Goal: Communication & Community: Share content

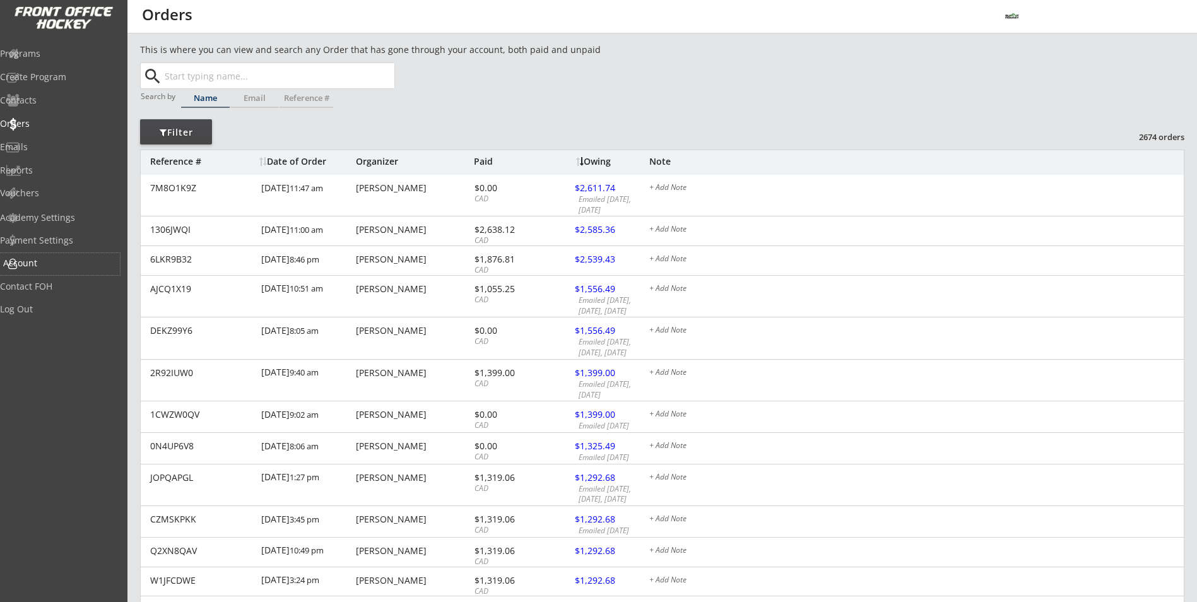
click at [44, 271] on div "Account" at bounding box center [60, 264] width 120 height 22
select select ""Yes""
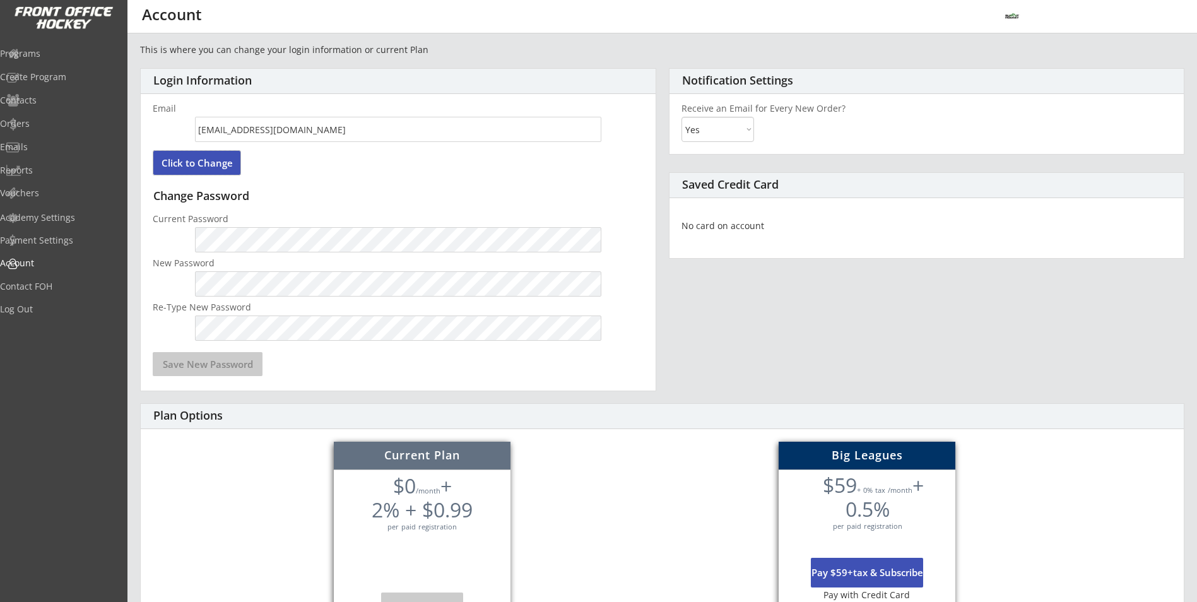
click at [226, 170] on button "Click to Change" at bounding box center [196, 163] width 87 height 24
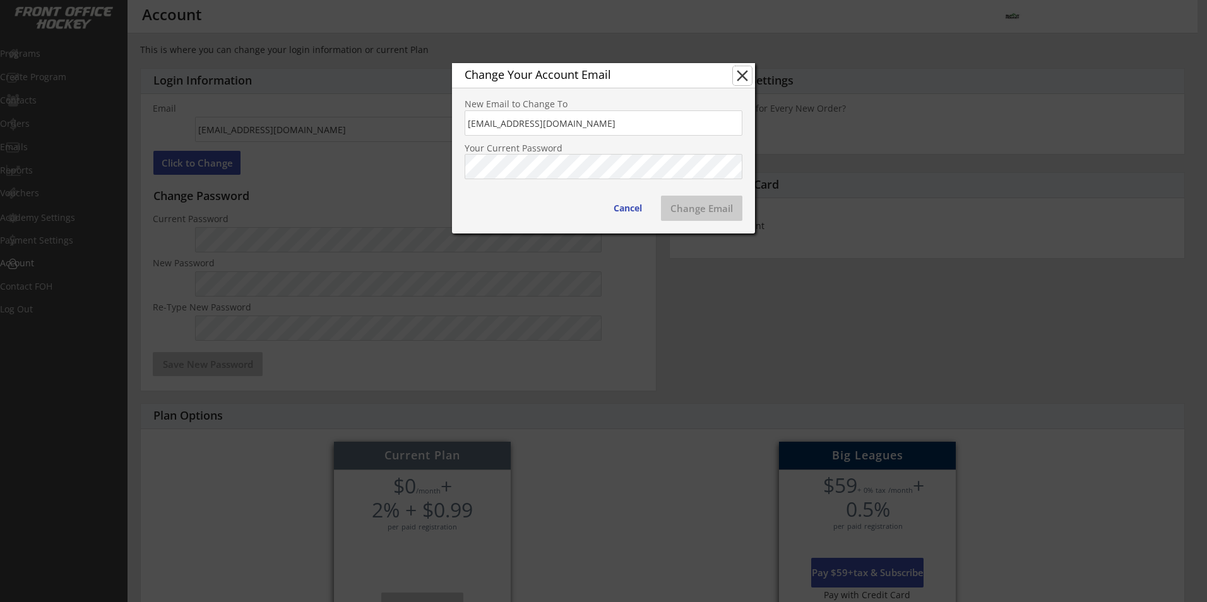
click at [739, 74] on button "close" at bounding box center [742, 75] width 19 height 19
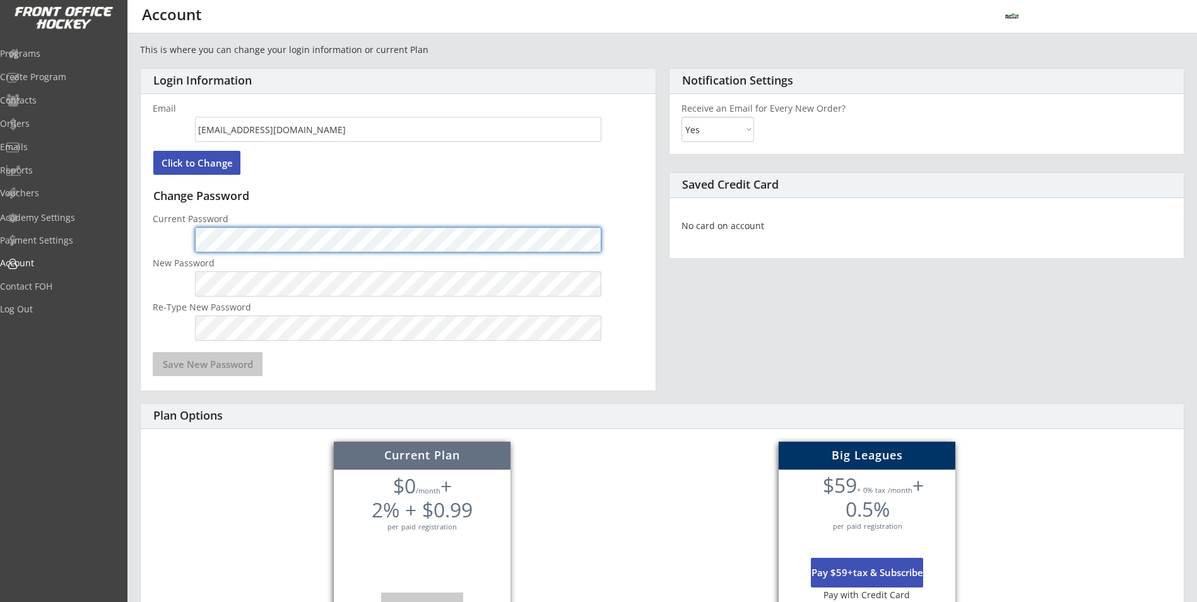
click at [429, 187] on div "Login Information Email [EMAIL_ADDRESS][DOMAIN_NAME] Click to Change Change Pas…" at bounding box center [398, 229] width 516 height 323
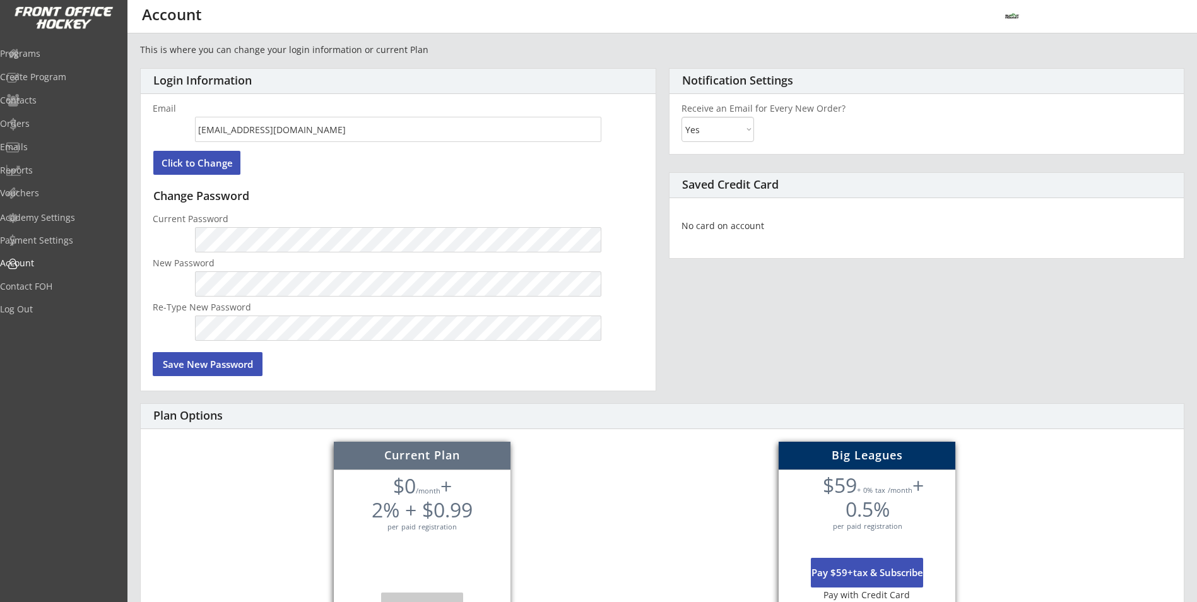
click at [626, 428] on div "Plan Options" at bounding box center [662, 416] width 1043 height 25
click at [198, 369] on button "Save New Password" at bounding box center [208, 364] width 110 height 24
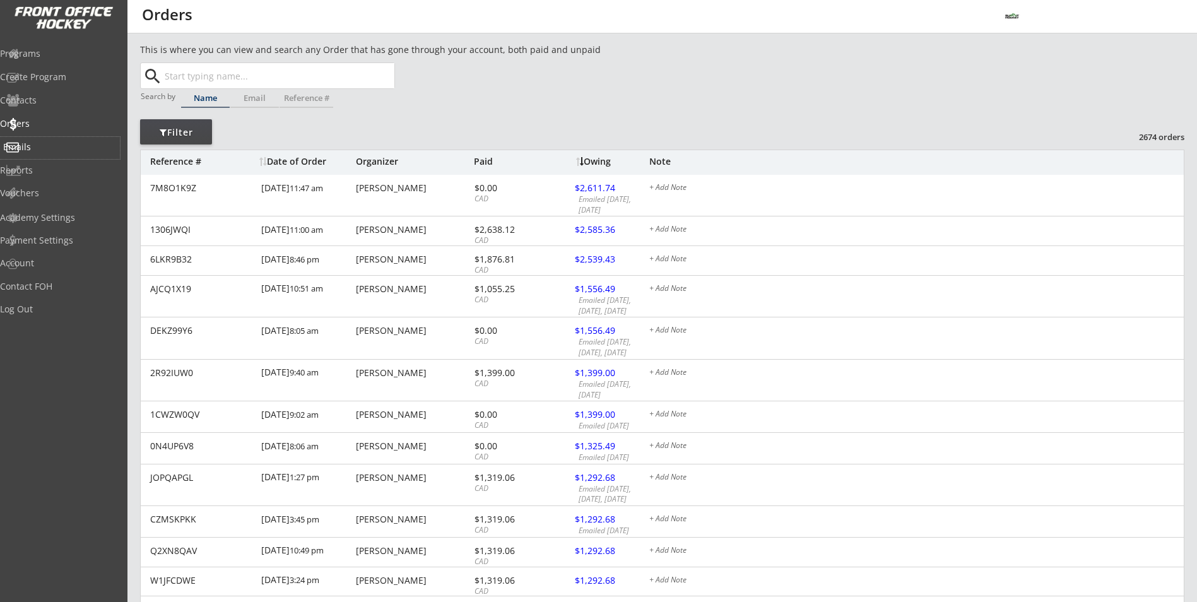
click at [53, 148] on div "Emails" at bounding box center [60, 147] width 114 height 9
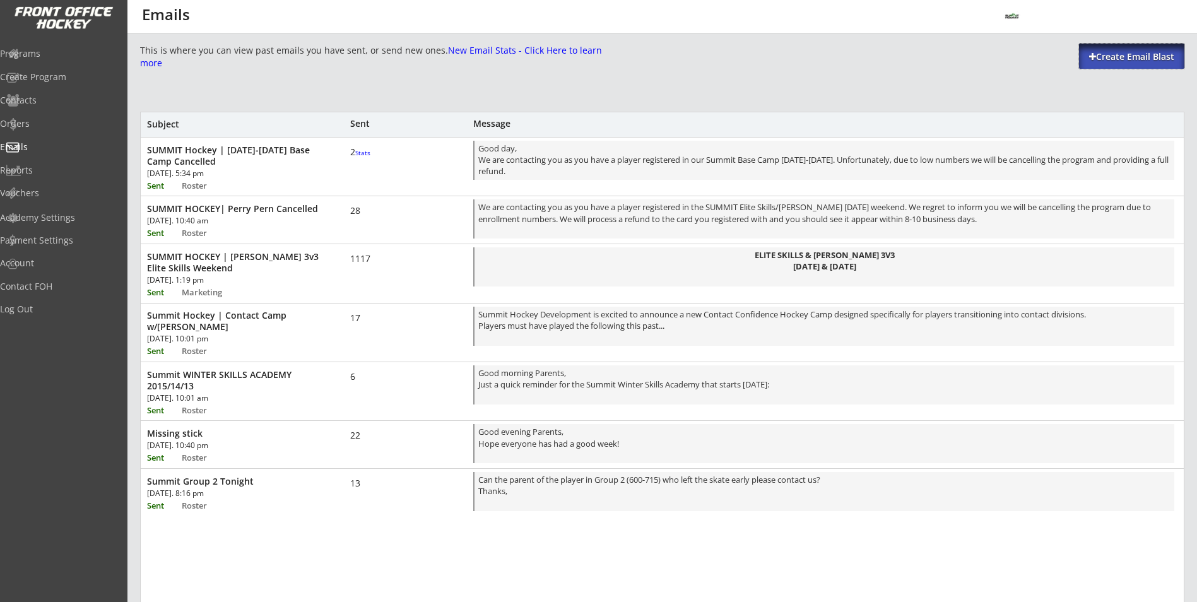
click at [1088, 51] on div "Create Email Blast" at bounding box center [1131, 56] width 105 height 13
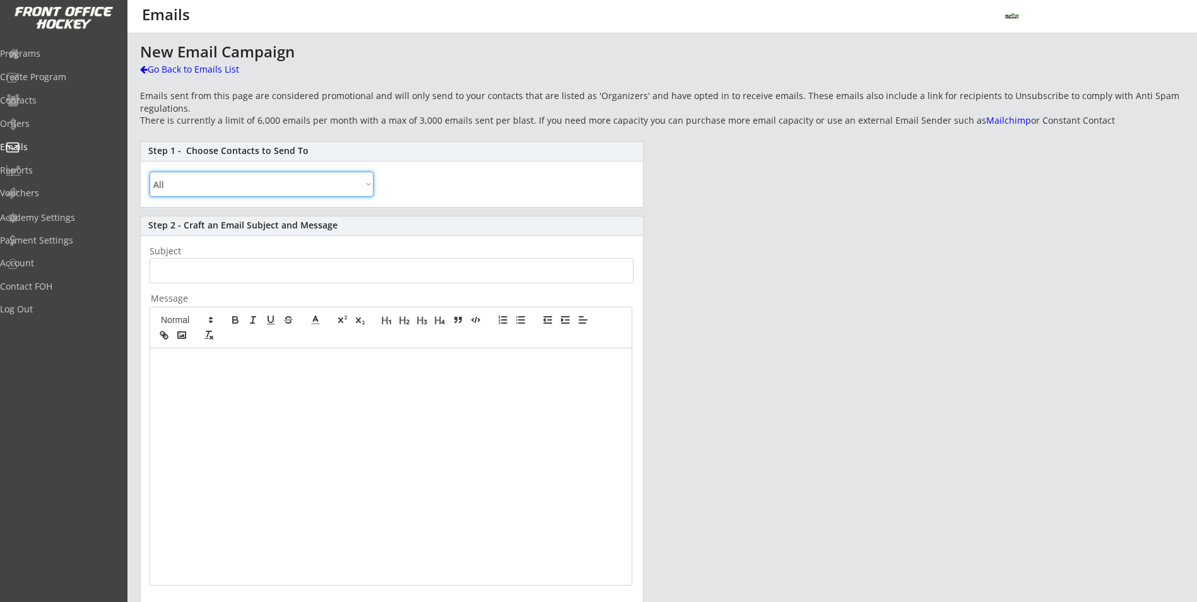
click at [198, 187] on select "All By Specific Programs Within Birth Year Range" at bounding box center [262, 184] width 224 height 25
select select ""Within Birth Year Range""
click at [150, 172] on select "All By Specific Programs Within Birth Year Range" at bounding box center [262, 184] width 224 height 25
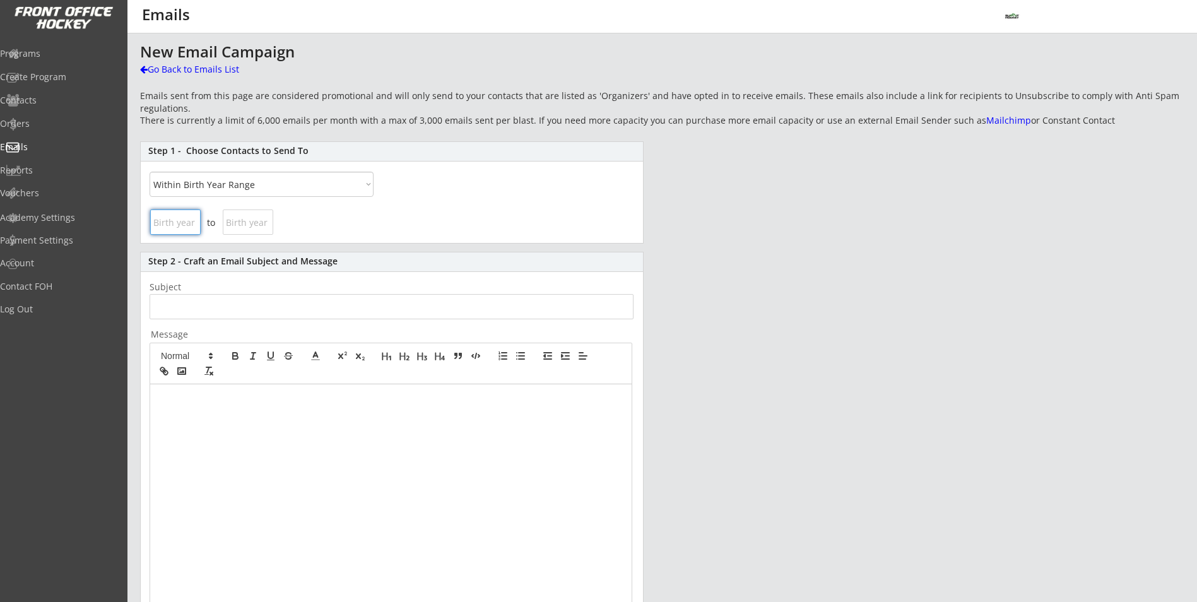
click at [186, 222] on input "input" at bounding box center [175, 222] width 50 height 25
type input "2011"
click at [242, 212] on input "input" at bounding box center [248, 222] width 50 height 25
type input "2012"
click at [320, 223] on div "to" at bounding box center [392, 224] width 502 height 36
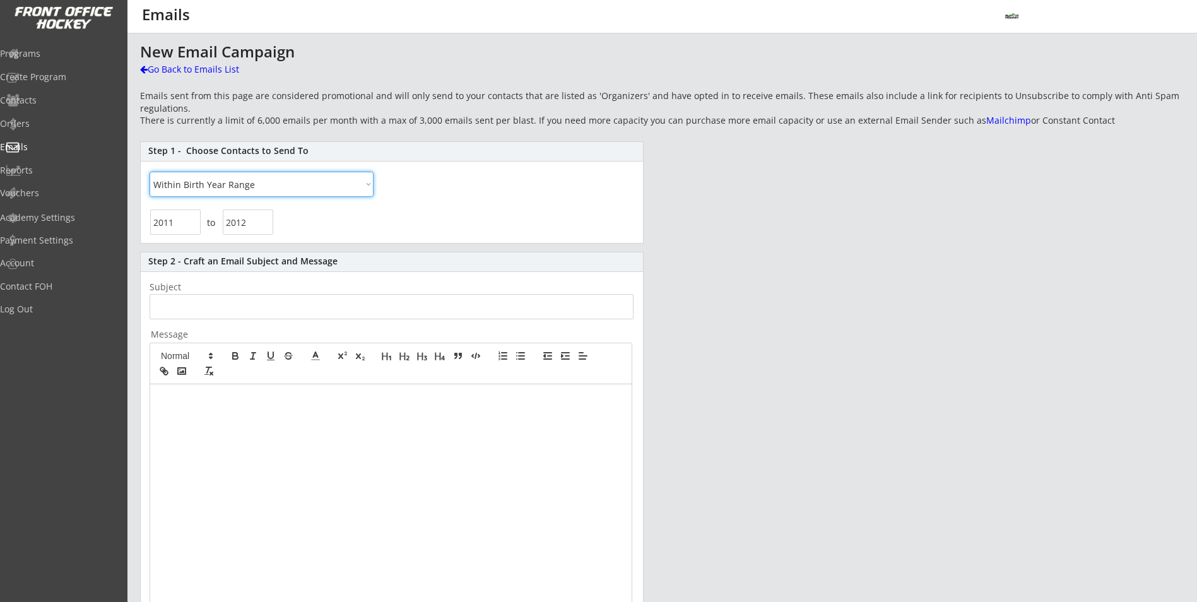
click at [268, 184] on select "All By Specific Programs Within Birth Year Range" at bounding box center [262, 184] width 224 height 25
click at [267, 184] on select "All By Specific Programs Within Birth Year Range" at bounding box center [262, 184] width 224 height 25
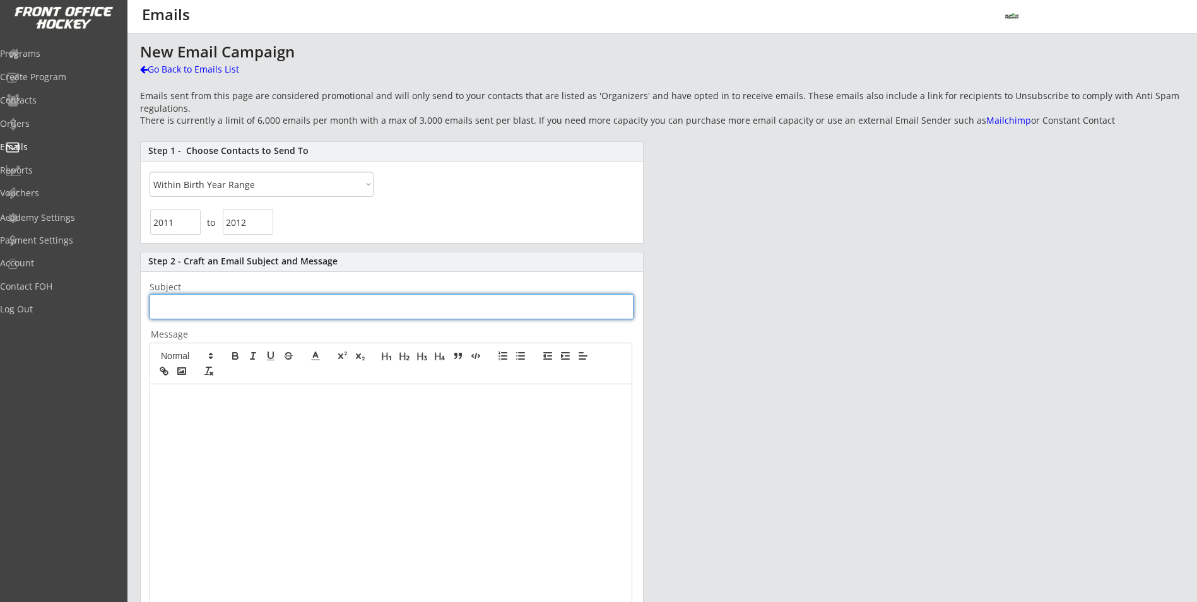
click at [227, 304] on input "input" at bounding box center [392, 306] width 484 height 25
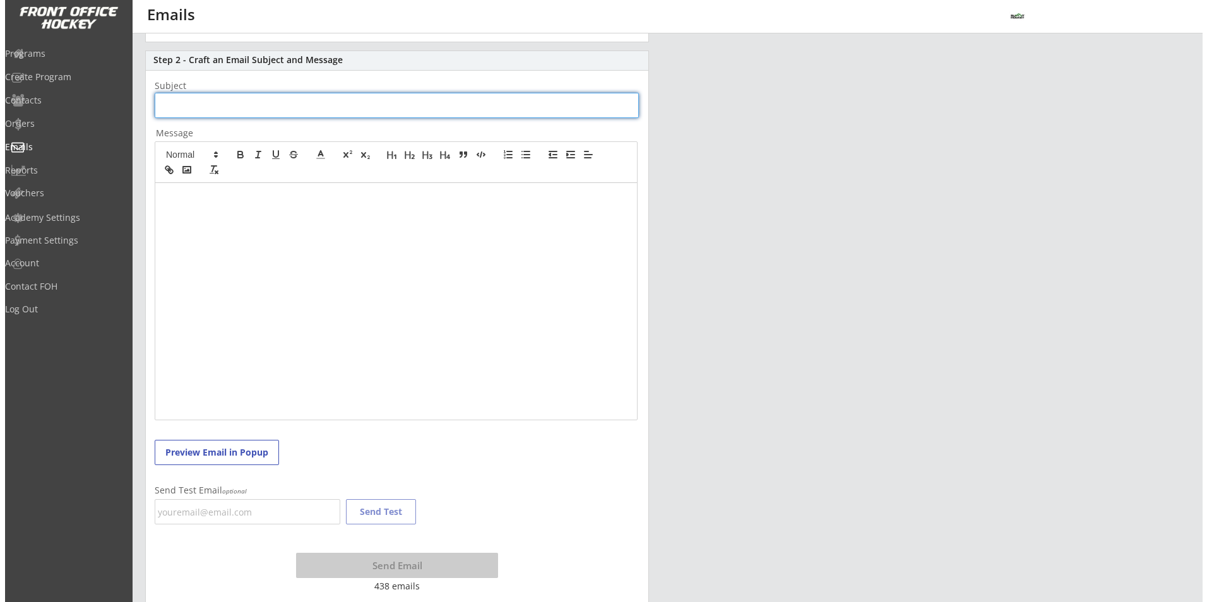
scroll to position [210, 0]
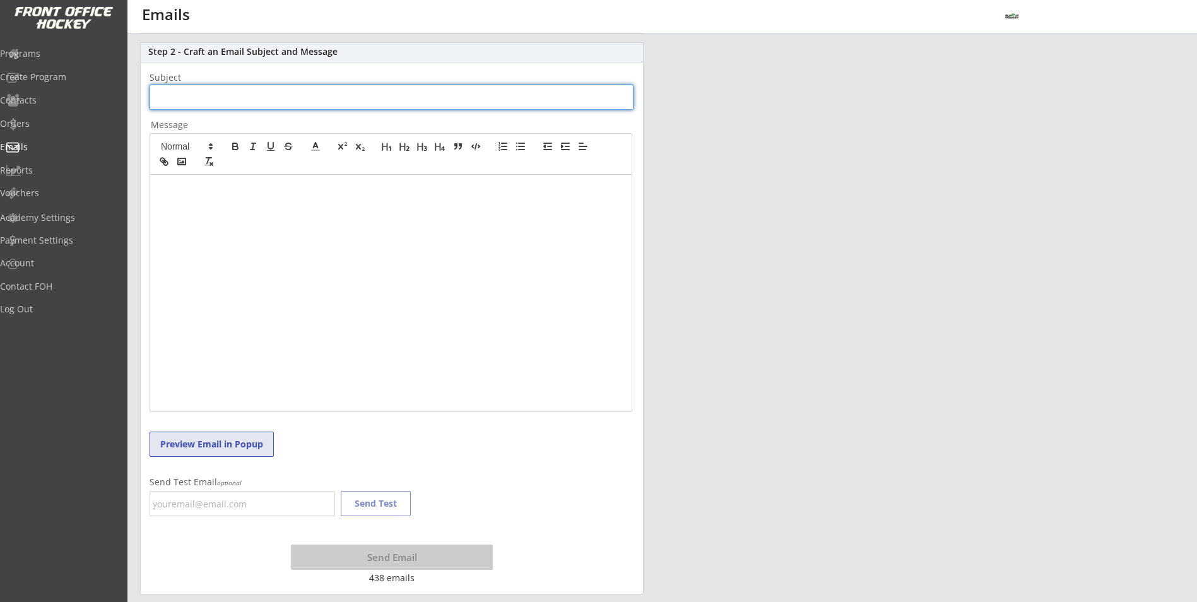
click at [199, 443] on button "Preview Email in Popup" at bounding box center [212, 444] width 124 height 25
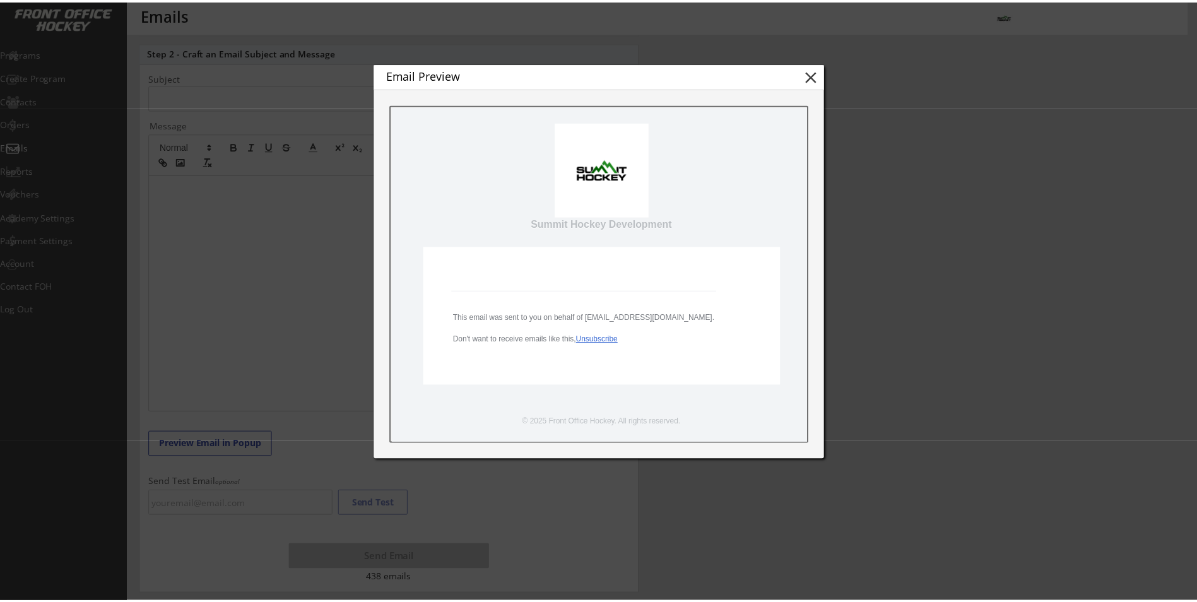
scroll to position [0, 0]
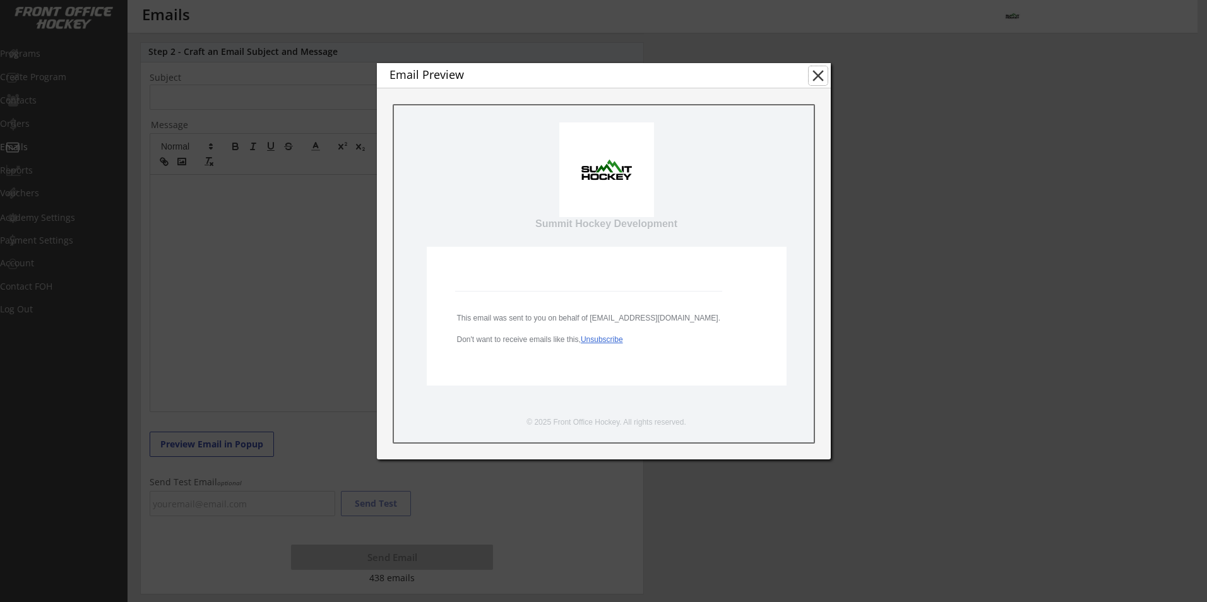
click at [817, 74] on button "close" at bounding box center [818, 75] width 19 height 19
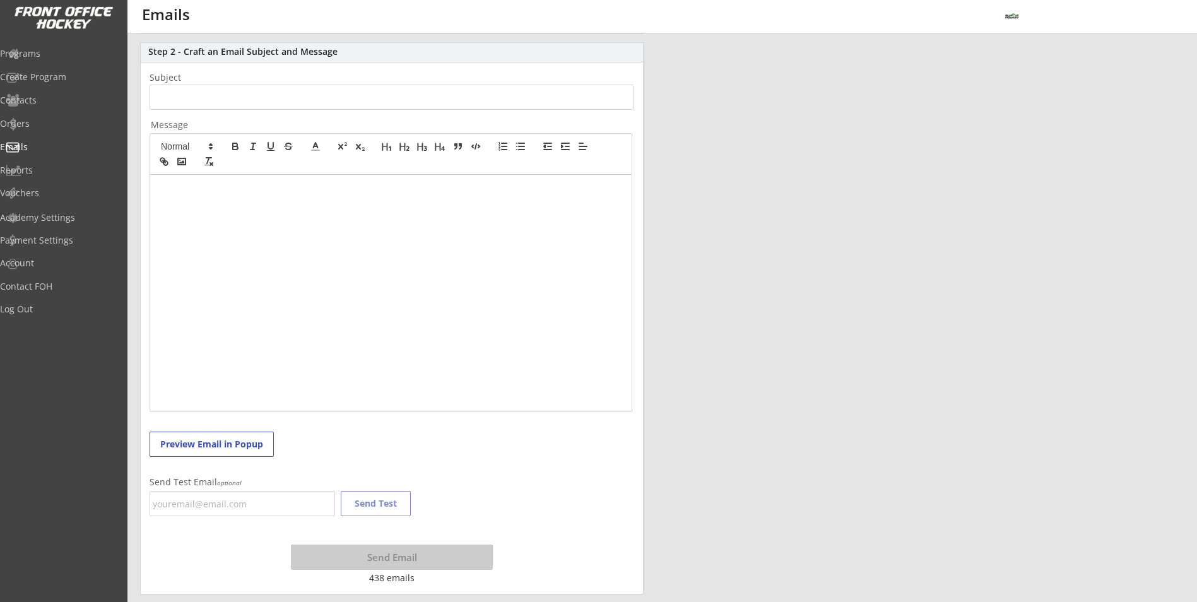
click at [177, 219] on div at bounding box center [391, 293] width 482 height 237
click at [213, 452] on button "Preview Email in Popup" at bounding box center [212, 444] width 124 height 25
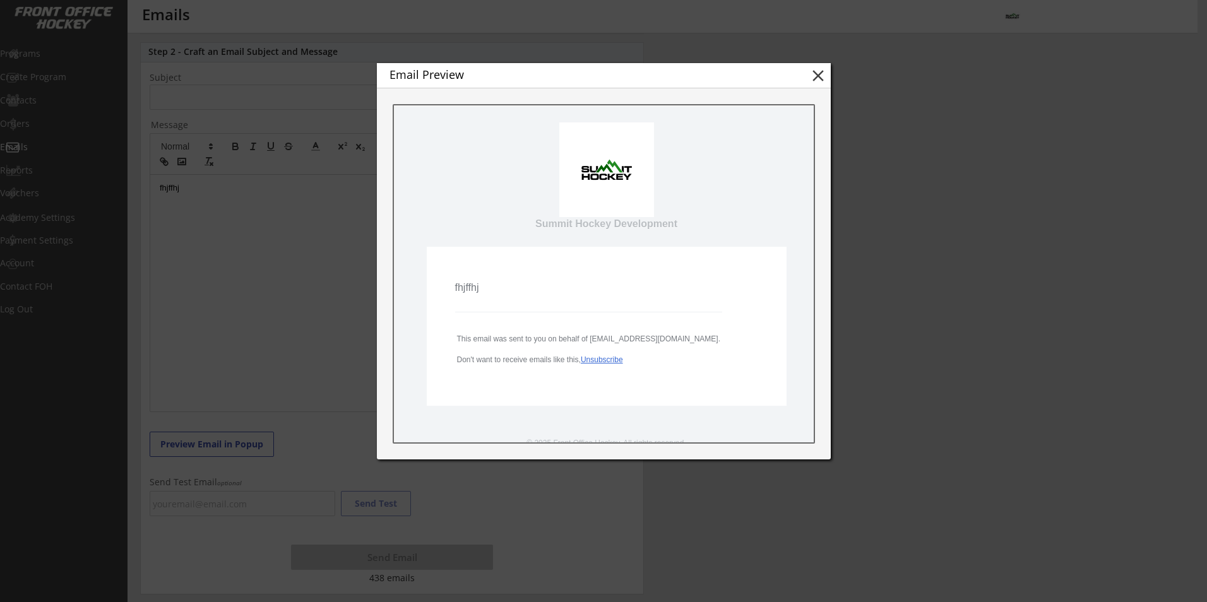
click at [819, 73] on button "close" at bounding box center [818, 75] width 19 height 19
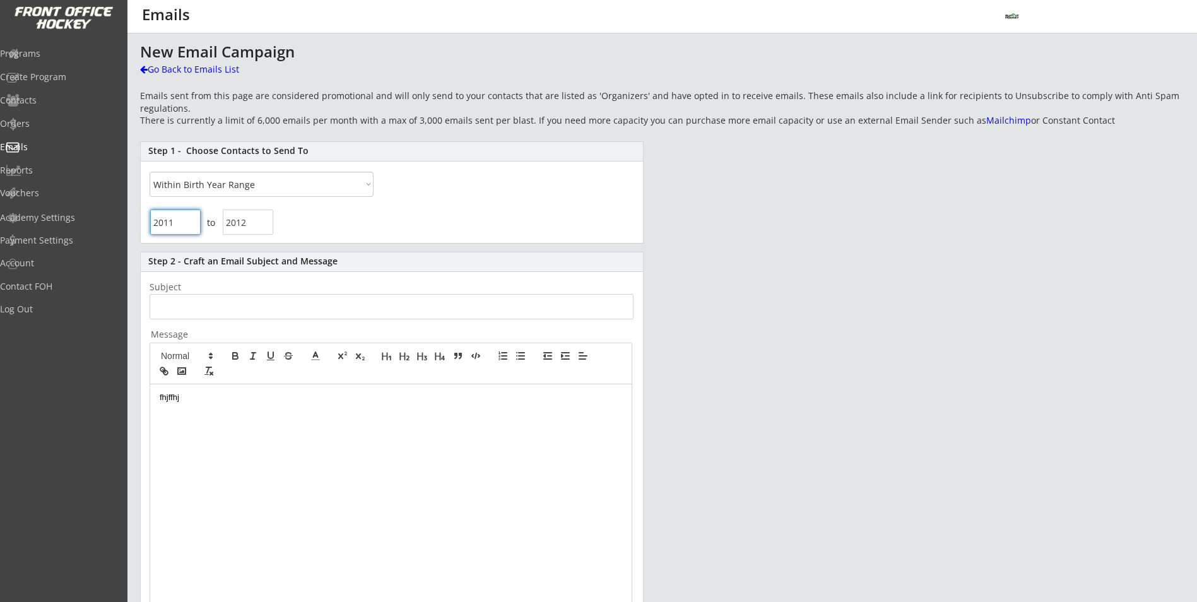
drag, startPoint x: 179, startPoint y: 217, endPoint x: 132, endPoint y: 234, distance: 50.1
click at [143, 233] on div "to" at bounding box center [392, 224] width 502 height 36
drag, startPoint x: 246, startPoint y: 229, endPoint x: 176, endPoint y: 245, distance: 71.2
click at [201, 244] on div "New Email Campaign Go Back to Emails List Emails sent from this page are consid…" at bounding box center [662, 424] width 1045 height 761
click at [39, 62] on div "Programs" at bounding box center [60, 55] width 120 height 22
